Goal: Information Seeking & Learning: Find specific fact

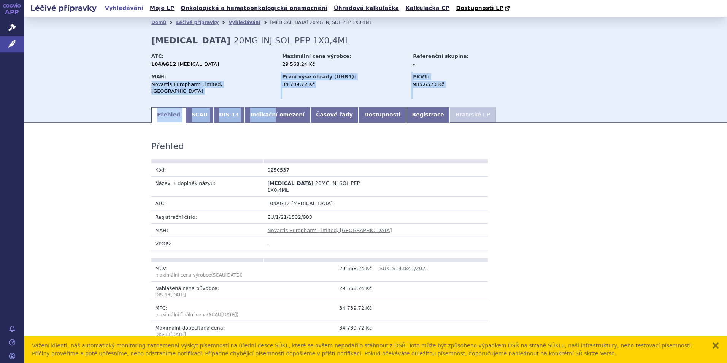
scroll to position [612, 0]
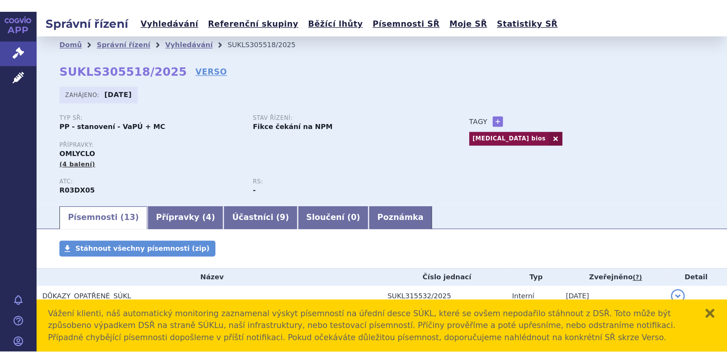
scroll to position [104, 0]
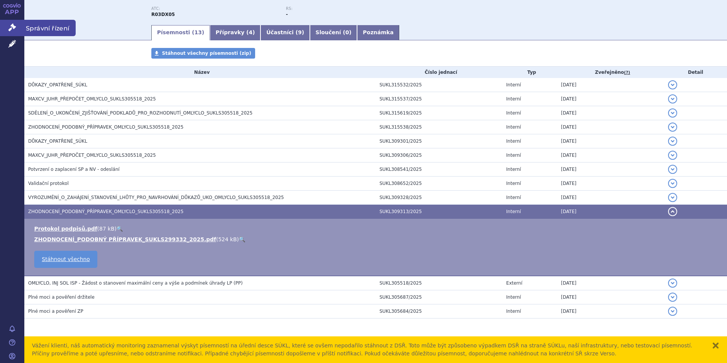
click at [16, 28] on link "Správní řízení" at bounding box center [12, 28] width 24 height 16
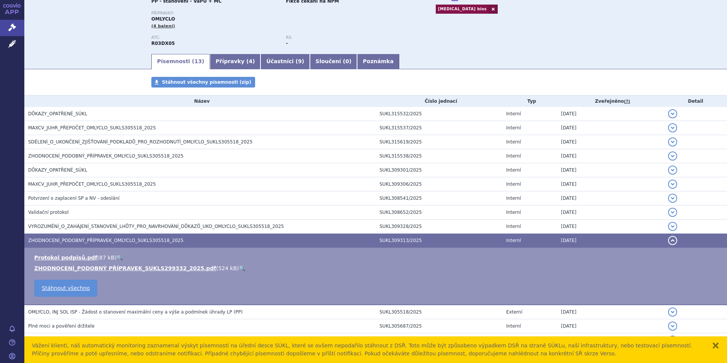
scroll to position [1, 0]
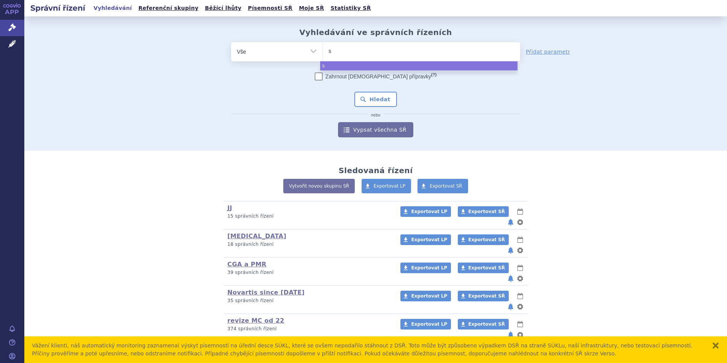
type input "su"
type input "sute"
type input "sutek"
type input "suteki"
type input "sutek"
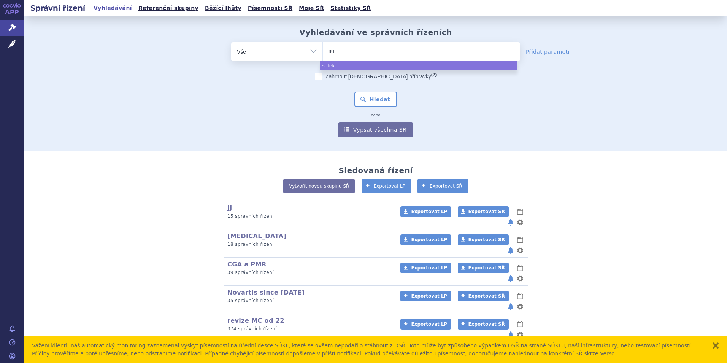
type input "s"
type input "ust"
type input "ustek"
type input "usteki"
type input "ustekinu"
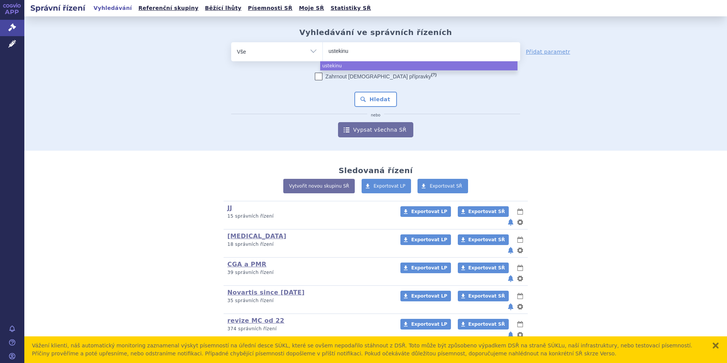
type input "ustekinum"
type input "ustekinumab"
click at [354, 92] on button "Hledat" at bounding box center [375, 99] width 43 height 15
select select "ustekinumab"
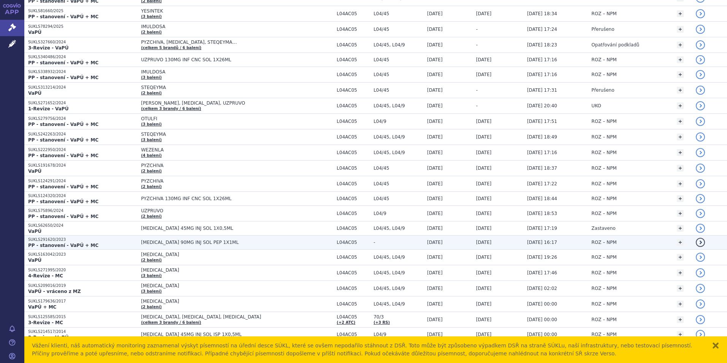
scroll to position [152, 0]
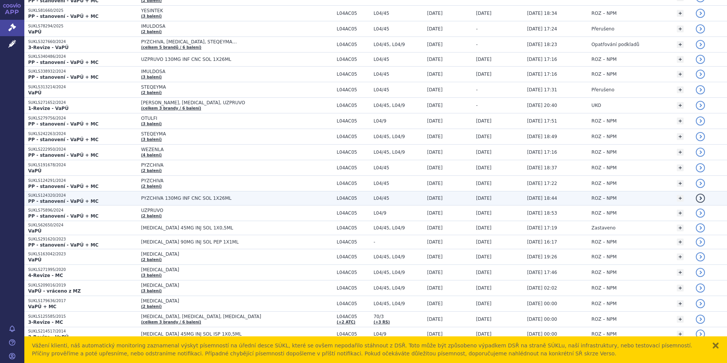
click at [194, 202] on td "PYZCHIVA 130MG INF CNC SOL 1X26ML" at bounding box center [235, 198] width 196 height 14
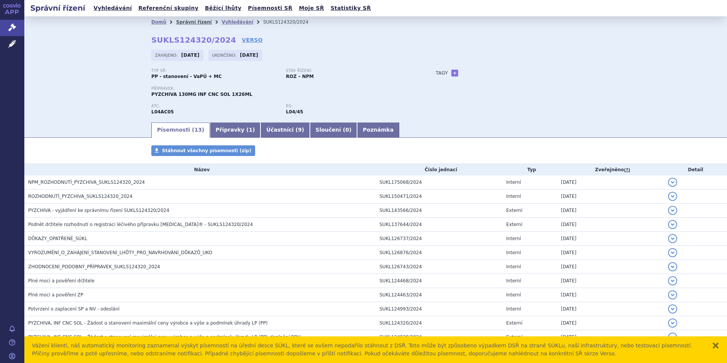
click at [190, 20] on link "Správní řízení" at bounding box center [194, 21] width 36 height 5
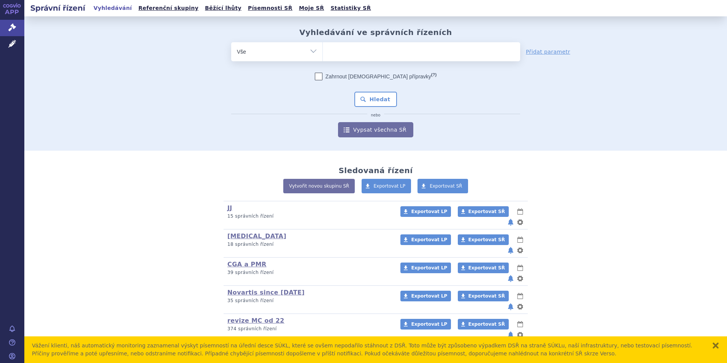
click at [378, 52] on ul at bounding box center [421, 50] width 197 height 16
click at [323, 52] on select at bounding box center [322, 51] width 0 height 19
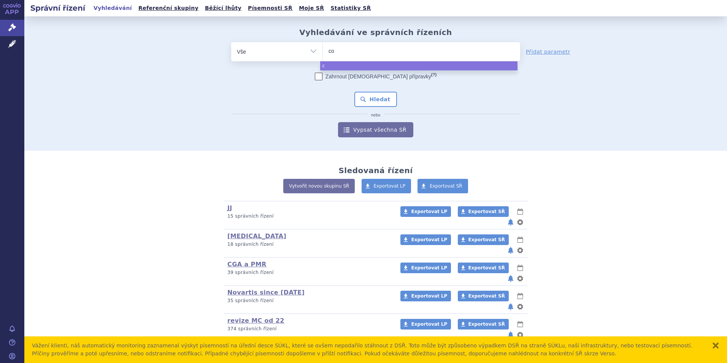
type input "cos"
type input "cosen"
type input "cosent"
type input "[MEDICAL_DATA]"
select select "[MEDICAL_DATA]"
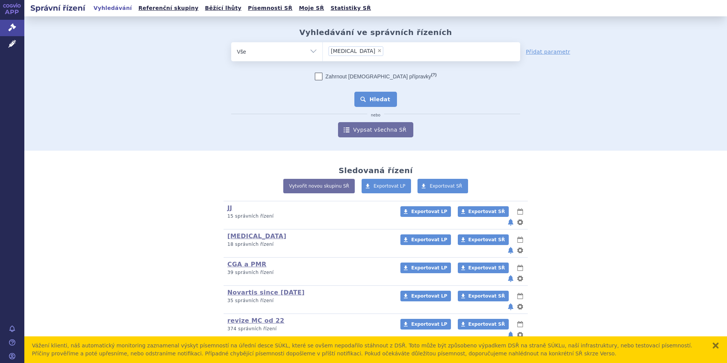
click at [369, 98] on button "Hledat" at bounding box center [375, 99] width 43 height 15
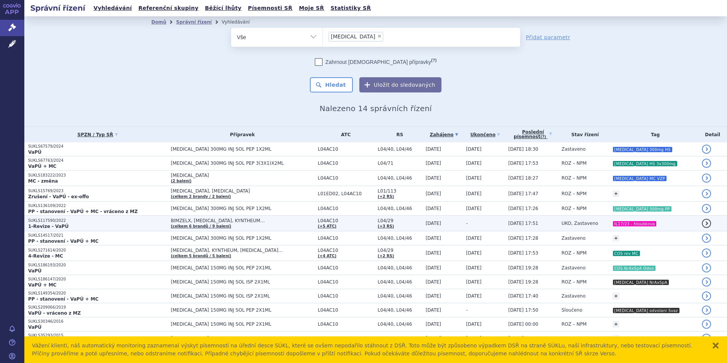
click at [446, 221] on td "[DATE]" at bounding box center [441, 223] width 40 height 16
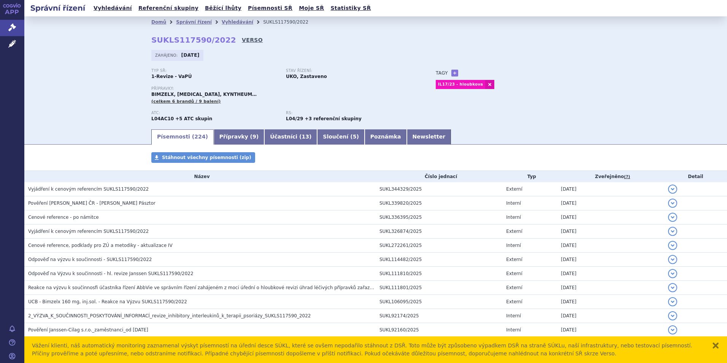
click at [242, 41] on link "VERSO" at bounding box center [252, 40] width 21 height 8
click at [225, 21] on link "Vyhledávání" at bounding box center [238, 21] width 32 height 5
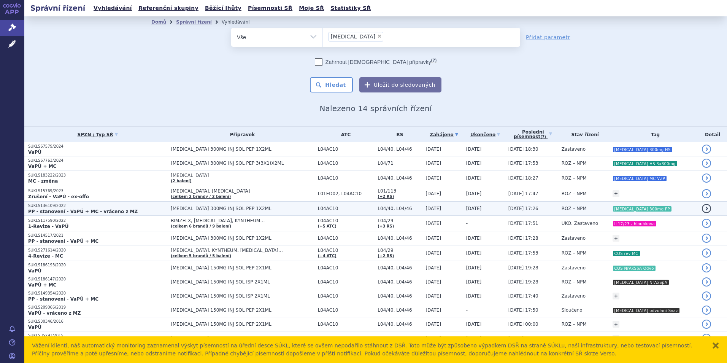
scroll to position [13, 0]
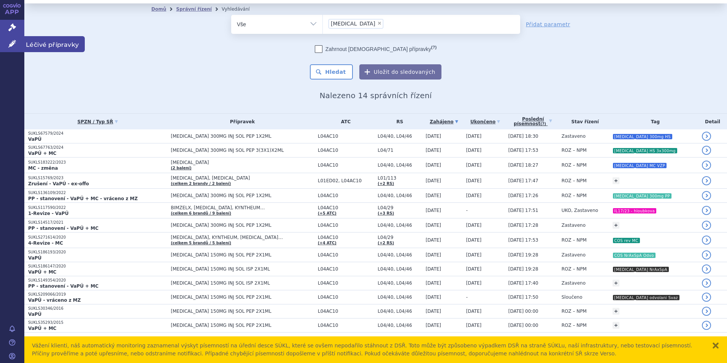
click at [14, 48] on link "Léčivé přípravky" at bounding box center [12, 44] width 24 height 16
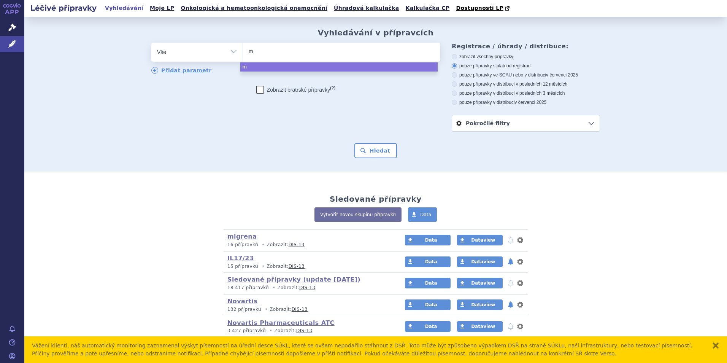
select select
type input "mil"
type input "milur"
type input "miluri"
type input "milurit"
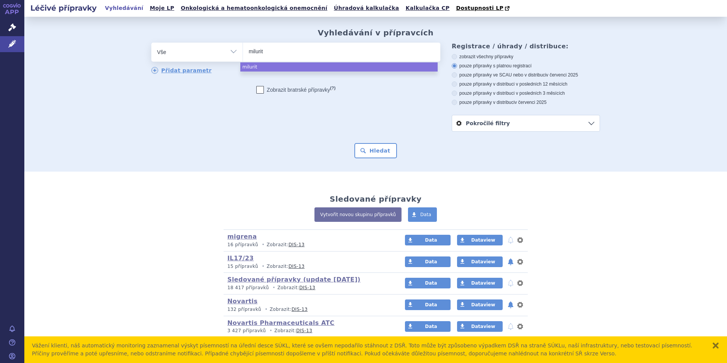
select select "milurit"
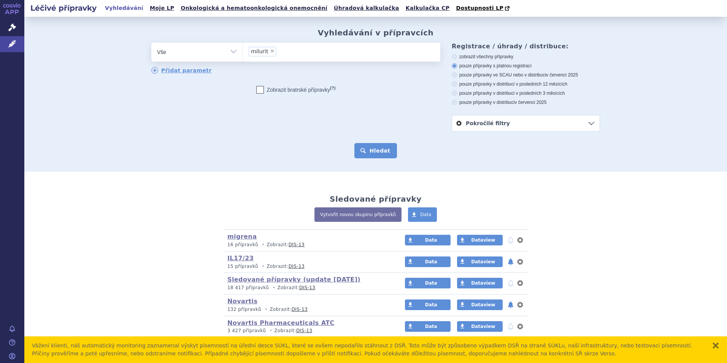
click at [382, 149] on button "Hledat" at bounding box center [375, 150] width 43 height 15
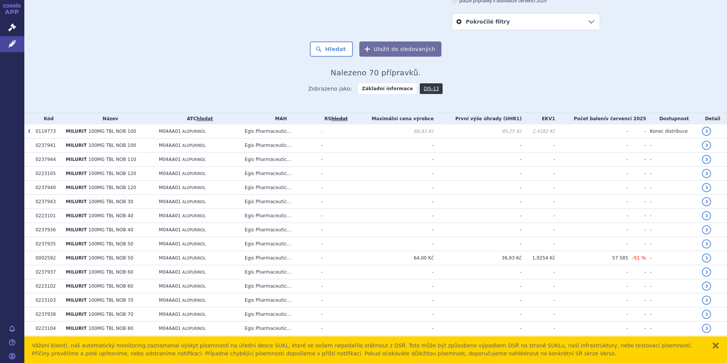
scroll to position [190, 0]
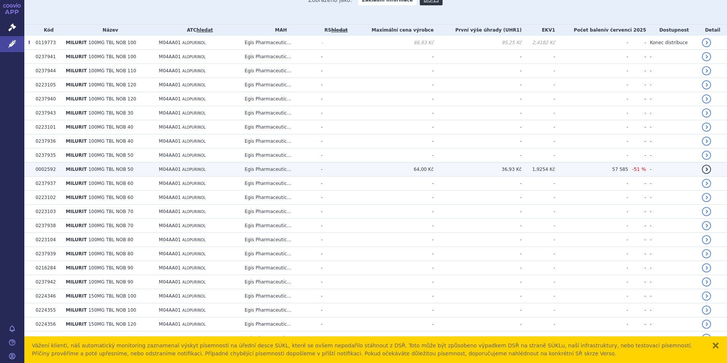
click at [236, 174] on td "M04AA01 ALOPURINOL" at bounding box center [198, 169] width 86 height 14
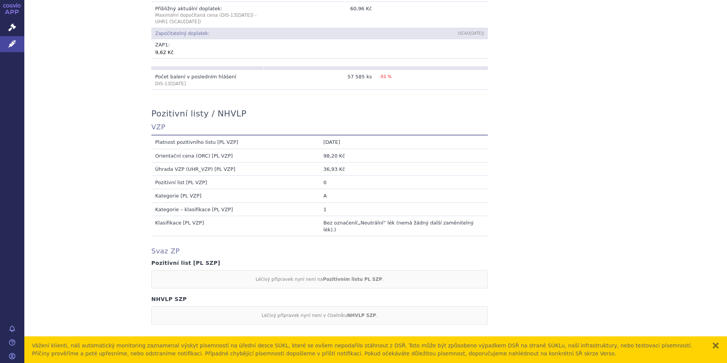
scroll to position [646, 0]
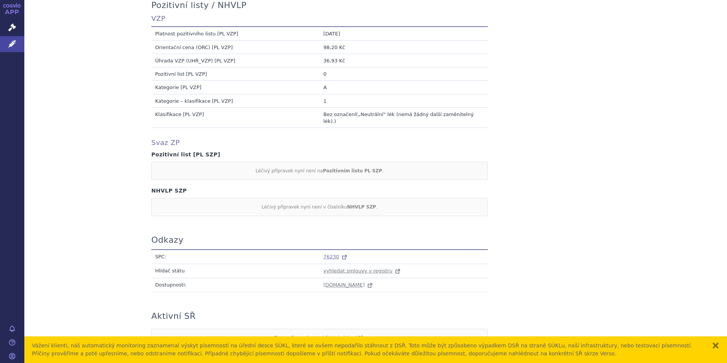
click at [328, 254] on span "76230" at bounding box center [331, 257] width 16 height 6
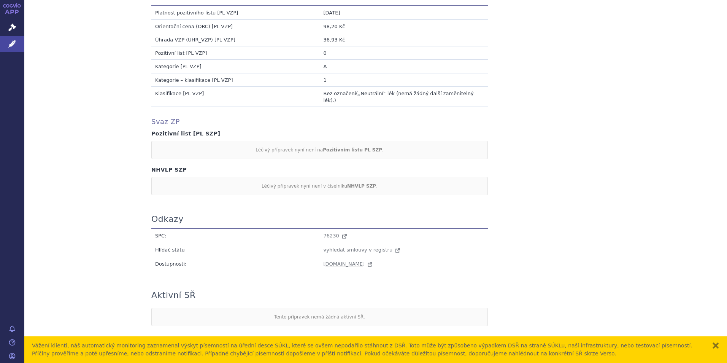
scroll to position [678, 0]
